Goal: Find specific page/section: Find specific page/section

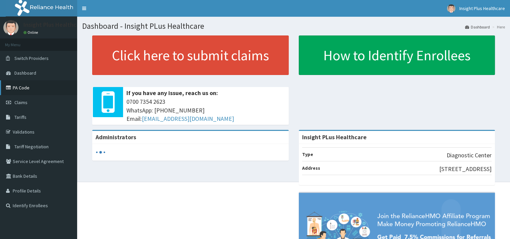
click at [19, 88] on link "PA Code" at bounding box center [38, 87] width 77 height 15
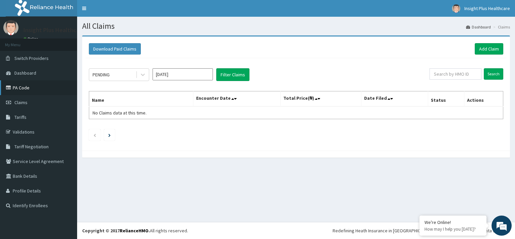
click at [20, 88] on link "PA Code" at bounding box center [38, 87] width 77 height 15
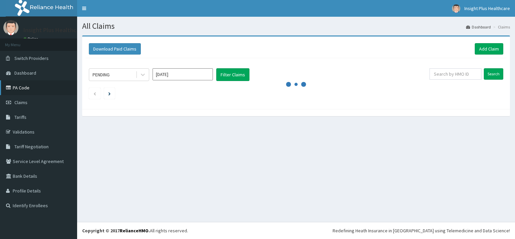
click at [37, 87] on link "PA Code" at bounding box center [38, 87] width 77 height 15
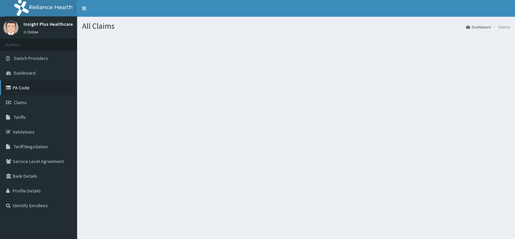
click at [17, 86] on link "PA Code" at bounding box center [38, 87] width 77 height 15
